Goal: Task Accomplishment & Management: Manage account settings

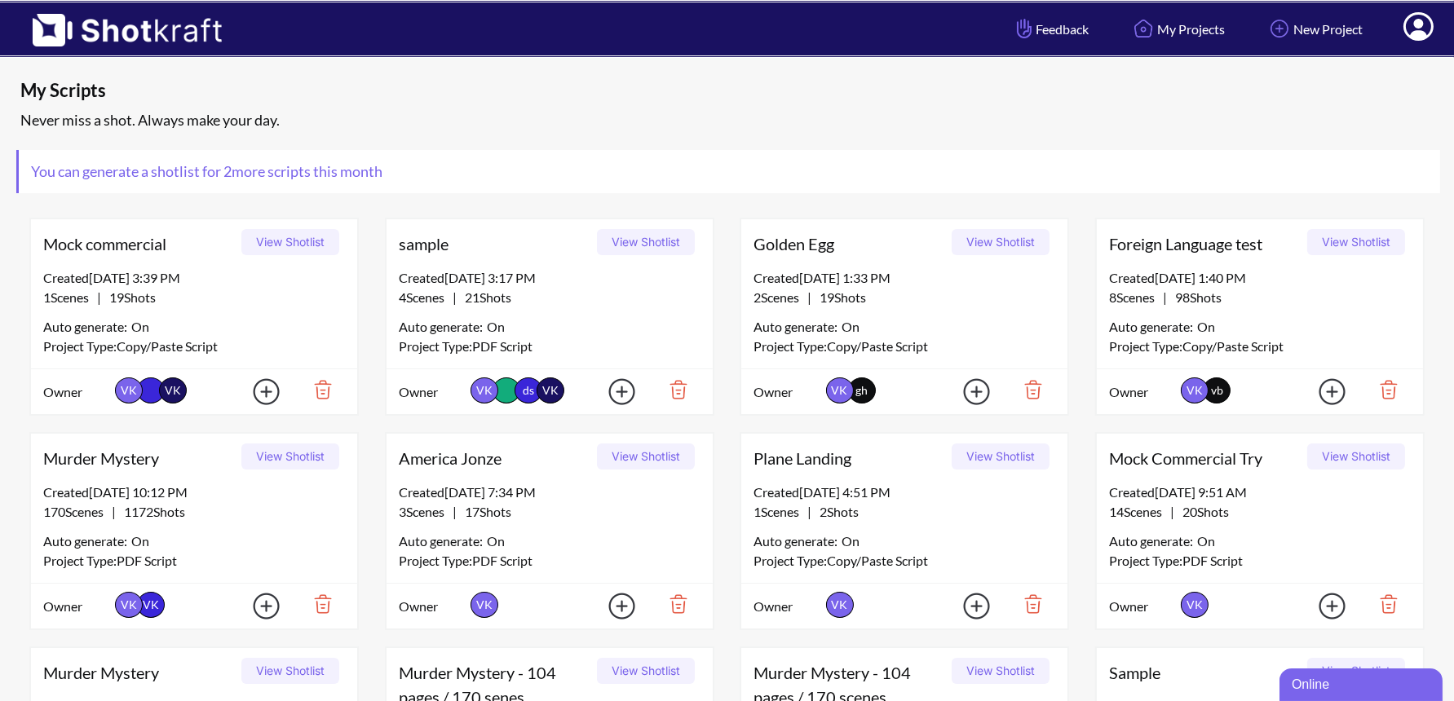
click at [1425, 27] on icon at bounding box center [1419, 26] width 30 height 29
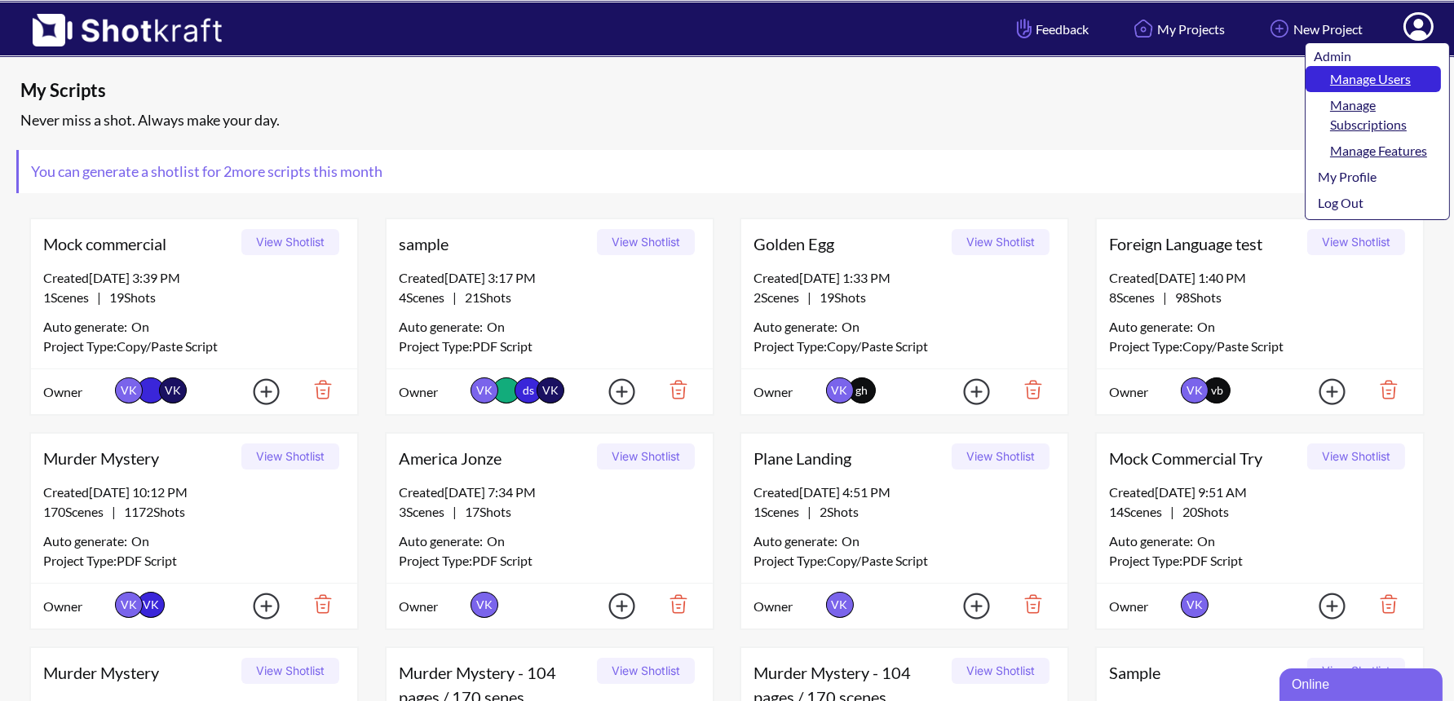
click at [1396, 73] on link "Manage Users" at bounding box center [1373, 79] width 135 height 26
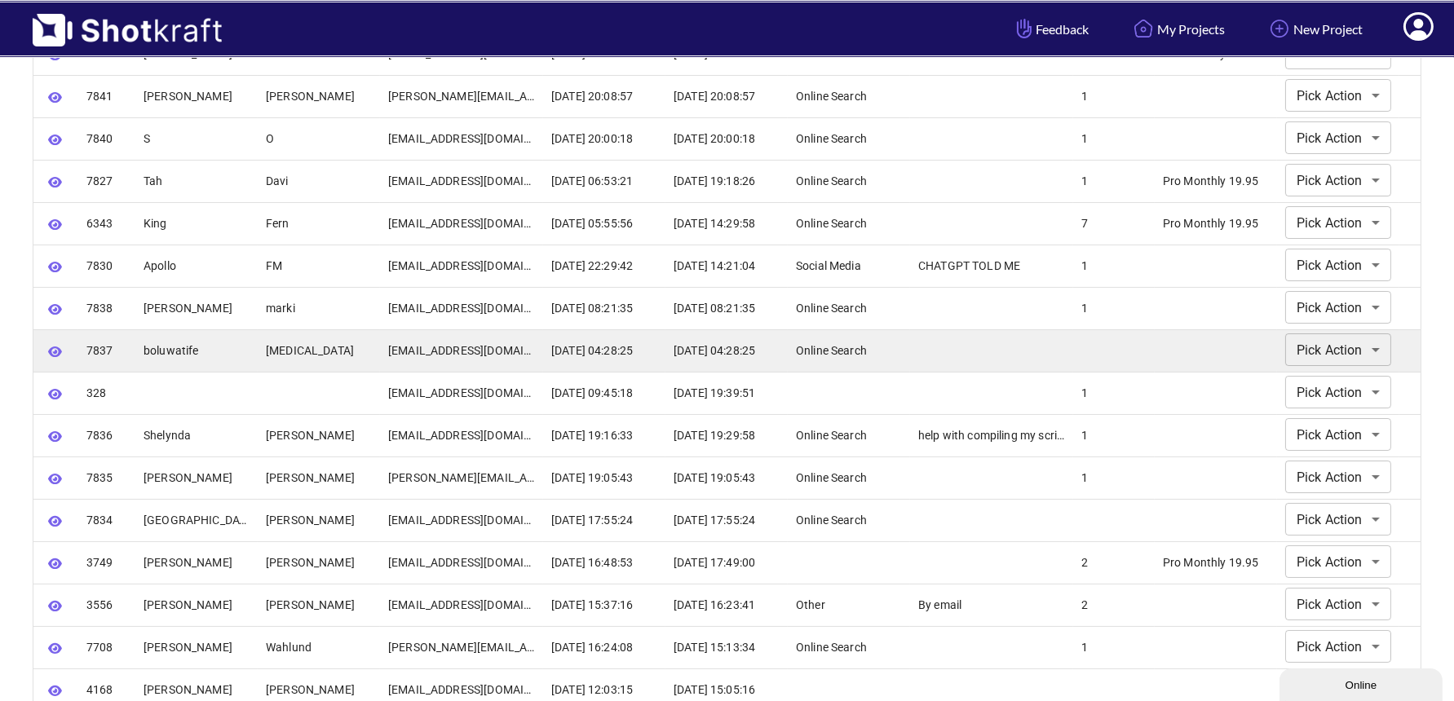
scroll to position [233, 0]
